Goal: Transaction & Acquisition: Purchase product/service

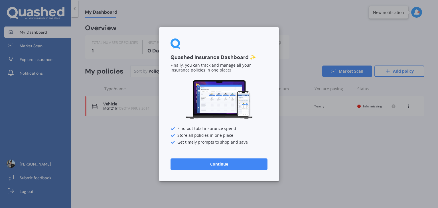
click at [236, 168] on button "Continue" at bounding box center [218, 163] width 97 height 11
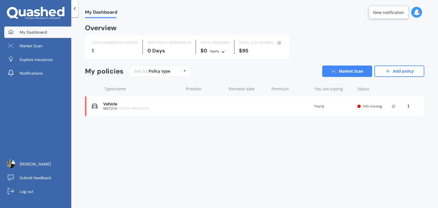
click at [194, 109] on div "Vehicle MGT216 TOYOTA PRIUS 2014 Renewal date Premium You are paying Yearly Sta…" at bounding box center [254, 106] width 339 height 20
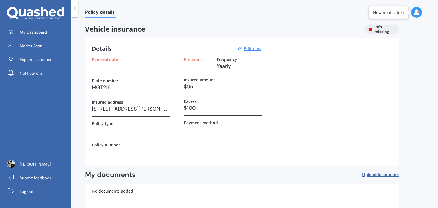
scroll to position [1, 0]
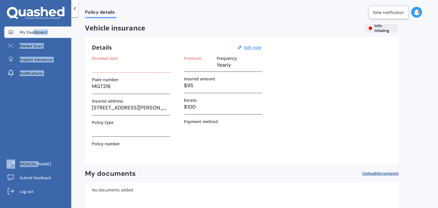
drag, startPoint x: 33, startPoint y: 121, endPoint x: 34, endPoint y: 36, distance: 85.2
click at [34, 36] on div "My Dashboard Market Scan Explore insurance Notifications [PERSON_NAME] Submit f…" at bounding box center [35, 118] width 71 height 182
click at [34, 36] on link "My Dashboard" at bounding box center [37, 32] width 67 height 11
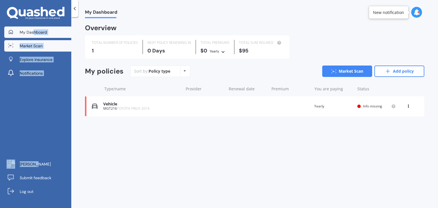
click at [34, 48] on span "Market Scan" at bounding box center [31, 46] width 23 height 6
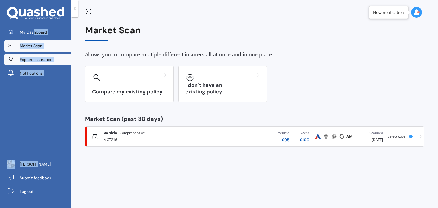
click at [30, 58] on span "Explore insurance" at bounding box center [36, 60] width 33 height 6
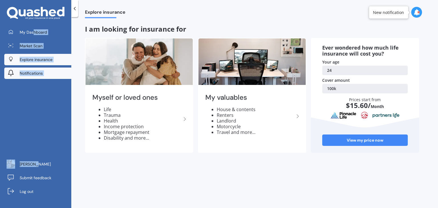
click at [18, 77] on link "Notifications" at bounding box center [37, 73] width 67 height 11
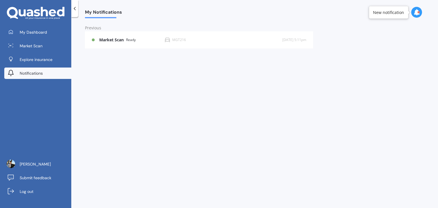
click at [79, 7] on div "My Notifications" at bounding box center [100, 9] width 44 height 18
click at [73, 8] on icon at bounding box center [75, 9] width 6 height 6
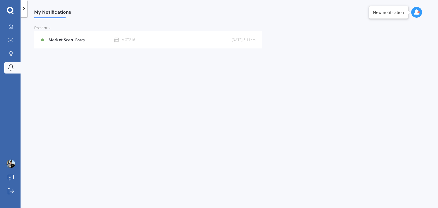
click at [12, 13] on icon at bounding box center [11, 13] width 5 height 2
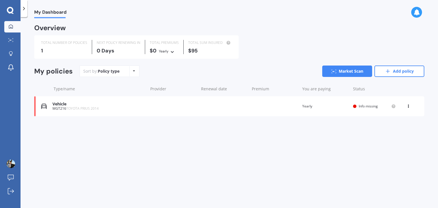
click at [12, 13] on icon at bounding box center [11, 13] width 5 height 2
click at [72, 107] on span "TOYOTA PRIUS 2014" at bounding box center [82, 108] width 32 height 5
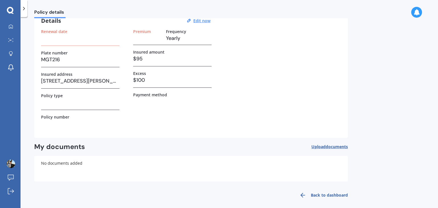
scroll to position [28, 0]
click at [320, 192] on link "Back to dashboard" at bounding box center [322, 195] width 52 height 14
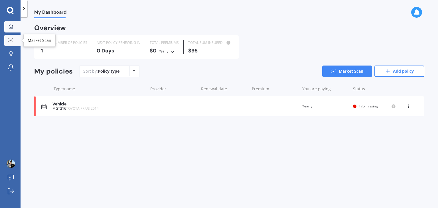
click at [9, 42] on div at bounding box center [11, 40] width 9 height 4
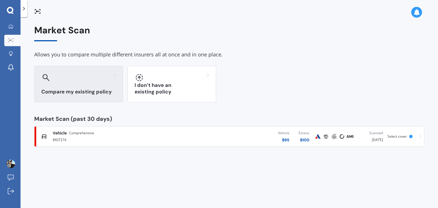
click at [62, 78] on div at bounding box center [78, 77] width 74 height 9
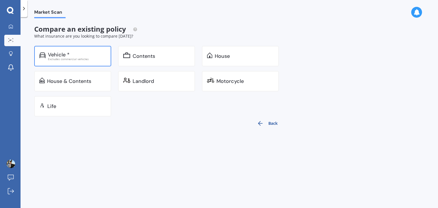
click at [68, 58] on div "Excludes commercial vehicles" at bounding box center [77, 59] width 58 height 3
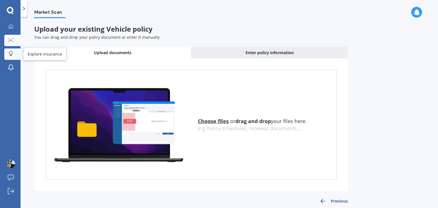
click at [11, 58] on link "Explore insurance" at bounding box center [12, 53] width 16 height 11
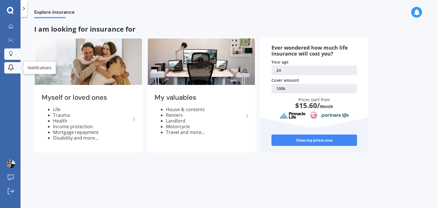
click at [9, 66] on icon at bounding box center [10, 67] width 5 height 4
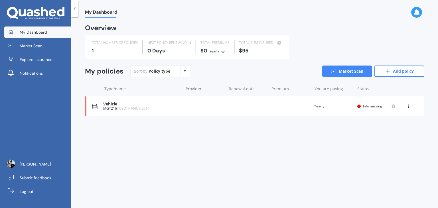
click at [168, 69] on div "Policy type" at bounding box center [159, 71] width 22 height 6
click at [179, 72] on div "Sort by: Policy type Policy type Alphabetical Date added Renewing next" at bounding box center [160, 71] width 60 height 11
drag, startPoint x: 187, startPoint y: 65, endPoint x: 184, endPoint y: 72, distance: 6.8
click at [184, 72] on div "Overview TOTAL NUMBER OF POLICIES 1 NEXT POLICY RENEWING [DATE] TOTAL PREMIUMS …" at bounding box center [254, 77] width 339 height 105
drag, startPoint x: 184, startPoint y: 72, endPoint x: 303, endPoint y: 140, distance: 137.4
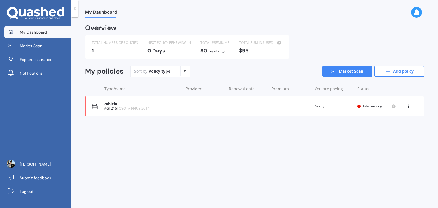
click at [303, 140] on div "My Dashboard Overview TOTAL NUMBER OF POLICIES 1 NEXT POLICY RENEWING IN 0 Days…" at bounding box center [254, 113] width 366 height 191
click at [409, 107] on div "View option View policy Delete" at bounding box center [408, 106] width 5 height 6
click at [324, 127] on div "Overview TOTAL NUMBER OF POLICIES 1 NEXT POLICY RENEWING IN 0 Days TOTAL PREMIU…" at bounding box center [254, 77] width 339 height 105
click at [38, 43] on span "Market Scan" at bounding box center [31, 46] width 23 height 6
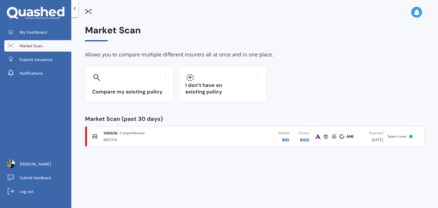
click at [209, 134] on div "Vehicle $ 95 Excess $ 100" at bounding box center [258, 136] width 111 height 17
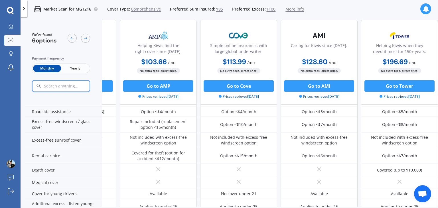
scroll to position [195, 146]
click at [329, 88] on button "Go to AMI" at bounding box center [319, 85] width 70 height 11
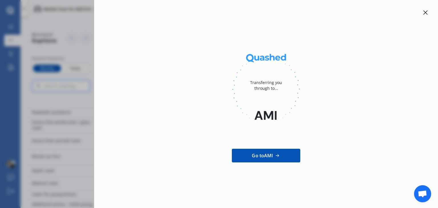
click at [66, 13] on div "Transferring you through to... Go to AMI" at bounding box center [219, 104] width 438 height 208
click at [428, 15] on div at bounding box center [425, 12] width 7 height 7
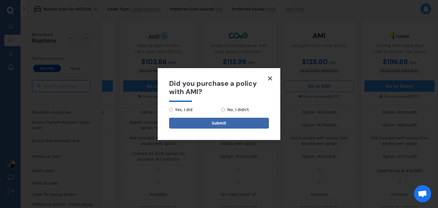
click at [269, 79] on line at bounding box center [269, 78] width 3 height 3
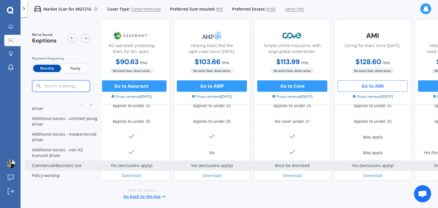
scroll to position [298, 90]
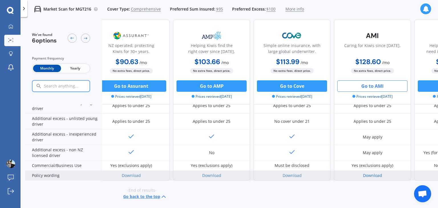
click at [368, 173] on link "Download" at bounding box center [372, 175] width 19 height 5
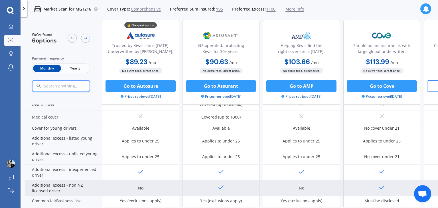
scroll to position [256, 0]
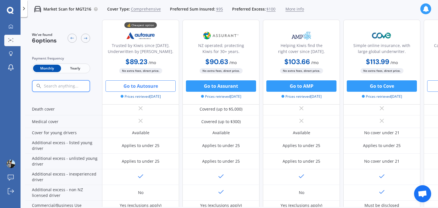
click at [149, 87] on button "Go to Autosure" at bounding box center [140, 85] width 70 height 11
